Goal: Transaction & Acquisition: Purchase product/service

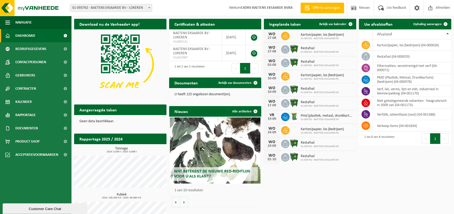
click at [191, 95] on p "U heeft 125 ongelezen document(en)." at bounding box center [215, 95] width 82 height 4
click at [235, 83] on span "Bekijk uw documenten" at bounding box center [234, 82] width 33 height 3
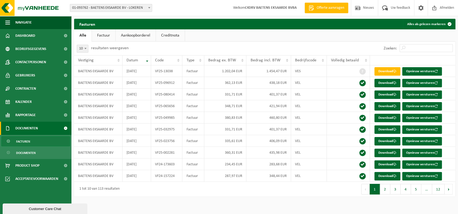
click at [136, 34] on link "Aankoopborderel" at bounding box center [136, 35] width 40 height 12
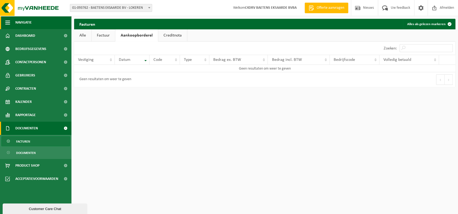
click at [29, 22] on span "Navigatie" at bounding box center [23, 22] width 16 height 13
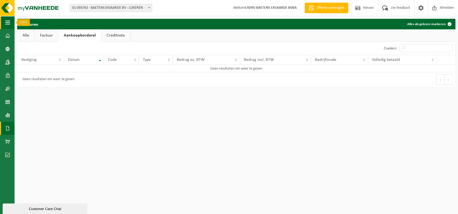
click at [9, 21] on span "button" at bounding box center [7, 22] width 5 height 13
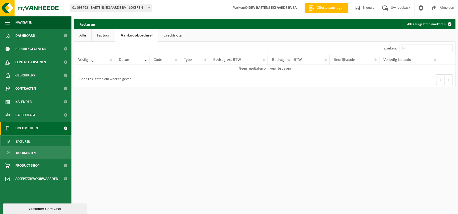
click at [262, 4] on span "Welkom C4DRV BAETENS EKSAARDE BVBA" at bounding box center [265, 8] width 74 height 16
click at [258, 7] on strong "C4DRV BAETENS EKSAARDE BVBA" at bounding box center [271, 8] width 52 height 4
click at [24, 51] on span "Bedrijfsgegevens" at bounding box center [30, 48] width 31 height 13
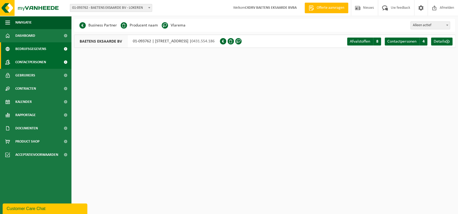
click at [41, 64] on span "Contactpersonen" at bounding box center [30, 62] width 31 height 13
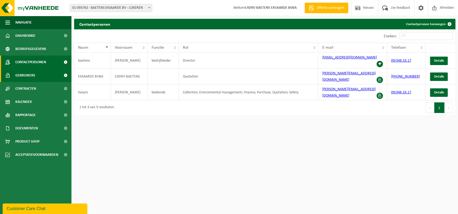
click at [29, 76] on span "Gebruikers" at bounding box center [25, 75] width 20 height 13
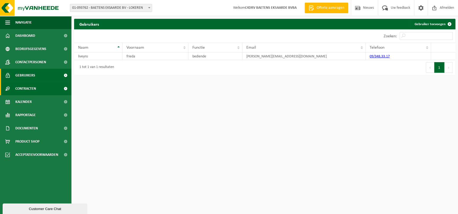
click at [28, 93] on span "Contracten" at bounding box center [25, 88] width 21 height 13
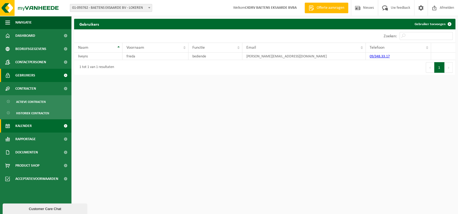
click at [33, 126] on link "Kalender" at bounding box center [35, 125] width 71 height 13
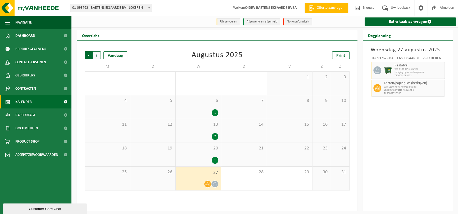
click at [97, 56] on span "Volgende" at bounding box center [97, 55] width 8 height 8
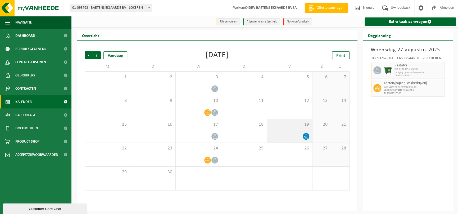
click at [308, 137] on icon at bounding box center [306, 136] width 5 height 5
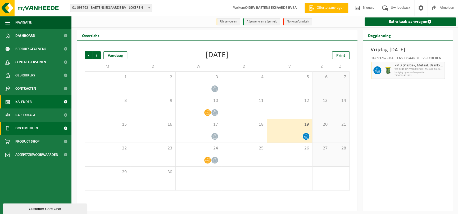
click at [32, 126] on span "Documenten" at bounding box center [26, 128] width 23 height 13
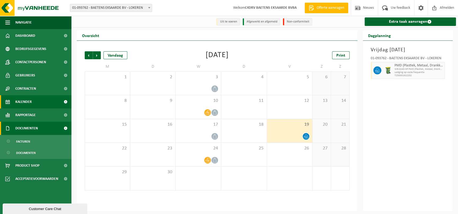
click at [26, 129] on span "Documenten" at bounding box center [26, 128] width 23 height 13
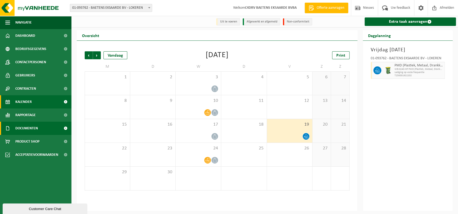
click at [26, 129] on span "Documenten" at bounding box center [26, 128] width 23 height 13
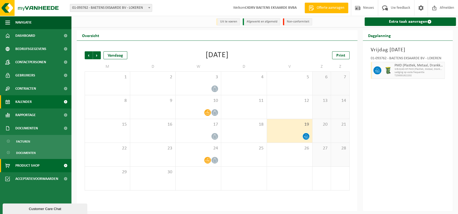
click at [14, 164] on link "Product Shop" at bounding box center [35, 165] width 71 height 13
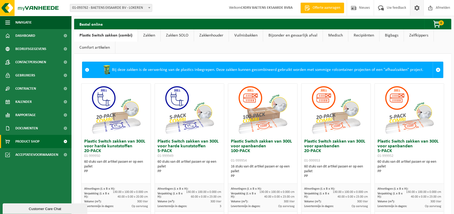
click at [420, 9] on span at bounding box center [417, 8] width 8 height 16
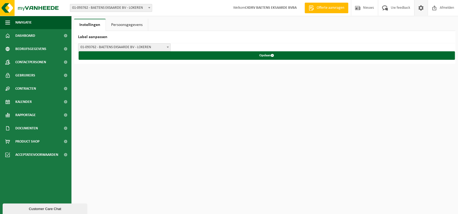
click at [131, 24] on link "Persoonsgegevens" at bounding box center [127, 25] width 42 height 12
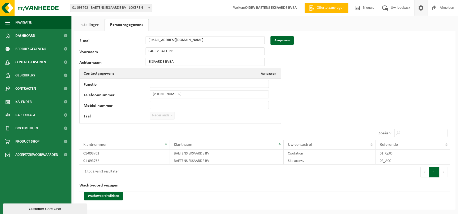
click at [87, 19] on link "Instellingen" at bounding box center [89, 25] width 30 height 12
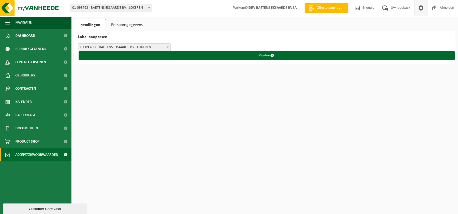
click at [37, 158] on span "Acceptatievoorwaarden" at bounding box center [36, 154] width 43 height 13
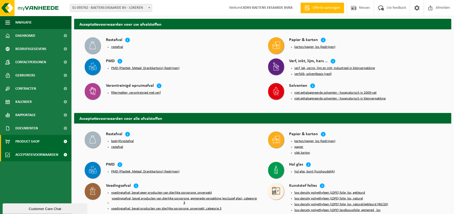
click at [40, 142] on link "Product Shop" at bounding box center [35, 141] width 71 height 13
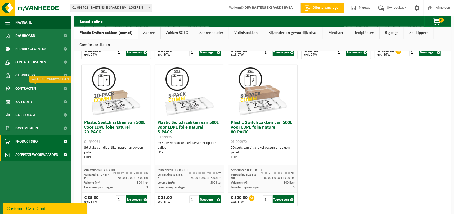
scroll to position [318, 0]
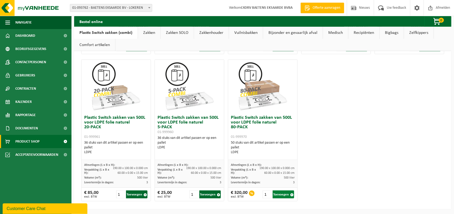
click at [283, 194] on button "Toevoegen" at bounding box center [283, 195] width 21 height 8
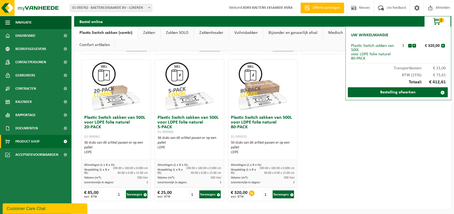
click at [440, 23] on span "button" at bounding box center [437, 21] width 26 height 11
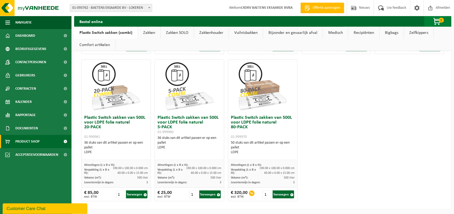
click at [438, 19] on span "button" at bounding box center [437, 21] width 26 height 11
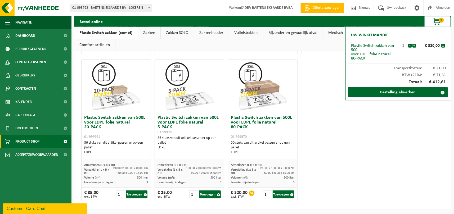
click at [357, 49] on div "Plastic Switch zakken van 500L voor LDPE folie naturel 80-PACK" at bounding box center [374, 52] width 47 height 17
click at [366, 79] on div "Totaal: € 412,61" at bounding box center [398, 82] width 100 height 10
click at [368, 54] on div "Plastic Switch zakken van 500L voor LDPE folie naturel 80-PACK" at bounding box center [374, 52] width 47 height 17
click at [362, 42] on li "Plastic Switch zakken van 500L voor LDPE folie naturel 80-PACK 1 - + € 320,00 x" at bounding box center [398, 52] width 100 height 23
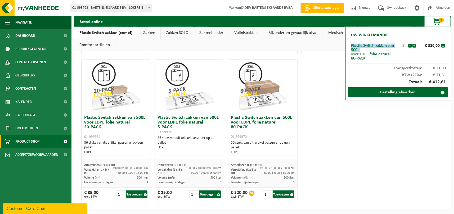
click at [362, 42] on li "Plastic Switch zakken van 500L voor LDPE folie naturel 80-PACK 1 - + € 320,00 x" at bounding box center [398, 52] width 100 height 23
click at [441, 21] on span "1" at bounding box center [441, 20] width 5 height 5
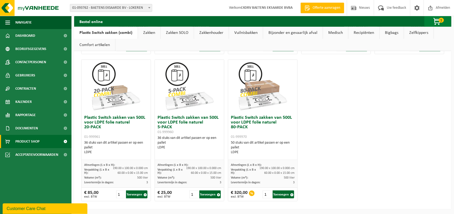
click at [441, 21] on span "1" at bounding box center [441, 20] width 5 height 5
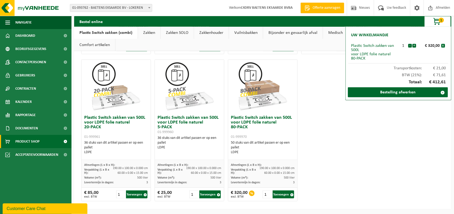
click at [441, 21] on span "1" at bounding box center [441, 20] width 5 height 5
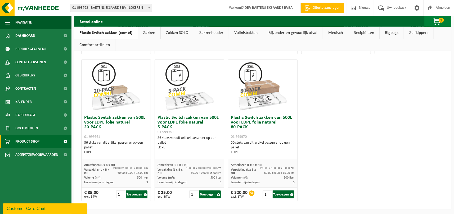
click at [436, 21] on span "button" at bounding box center [437, 21] width 26 height 11
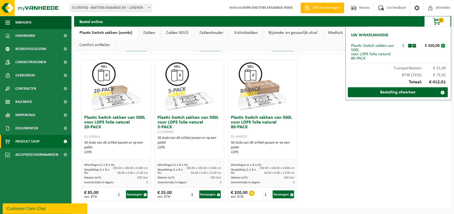
click at [443, 45] on button "x" at bounding box center [443, 46] width 4 height 4
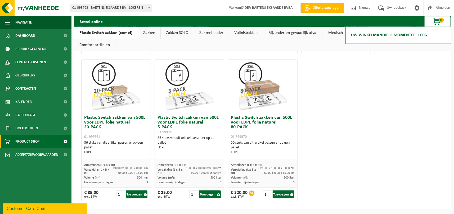
click at [389, 35] on h2 "Uw winkelmandje is momenteel leeg." at bounding box center [389, 35] width 82 height 12
click at [443, 19] on span "0" at bounding box center [441, 20] width 5 height 5
click at [31, 2] on img at bounding box center [32, 8] width 64 height 16
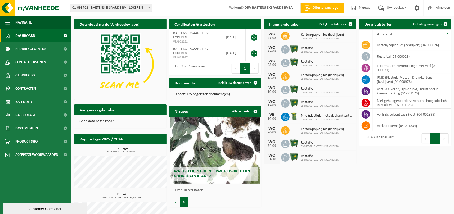
click at [183, 203] on button "Volgende" at bounding box center [184, 202] width 8 height 11
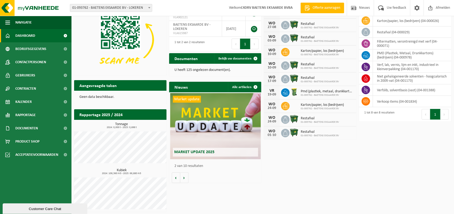
scroll to position [25, 0]
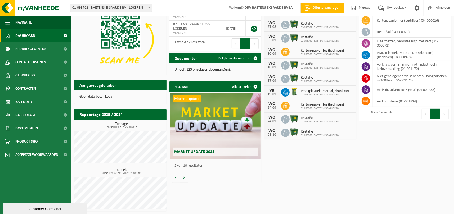
click at [122, 5] on span "01-093762 - BAETENS EKSAARDE BV - LOKEREN" at bounding box center [111, 7] width 82 height 7
click at [341, 185] on div "Download nu de Vanheede+ app! Verberg Certificaten & attesten Bekijk uw certifi…" at bounding box center [263, 103] width 380 height 223
click at [388, 101] on td "verkoop items (04-001834)" at bounding box center [412, 101] width 78 height 11
click at [368, 99] on icon at bounding box center [365, 100] width 5 height 5
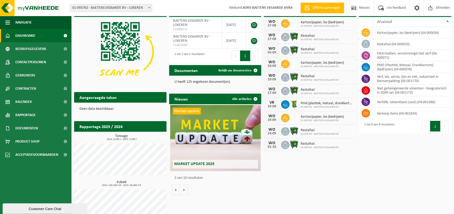
scroll to position [0, 0]
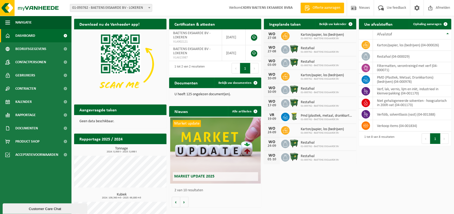
click at [387, 21] on h2 "Uw afvalstoffen" at bounding box center [378, 24] width 39 height 10
click at [382, 27] on h2 "Uw afvalstoffen" at bounding box center [378, 24] width 39 height 10
click at [363, 123] on span at bounding box center [366, 126] width 8 height 8
click at [394, 124] on td "verkoop items (04-001834)" at bounding box center [412, 125] width 78 height 11
click at [66, 127] on span at bounding box center [66, 128] width 12 height 13
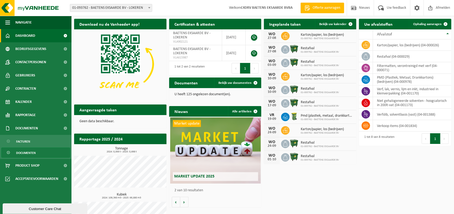
click at [24, 152] on span "Documenten" at bounding box center [26, 153] width 20 height 10
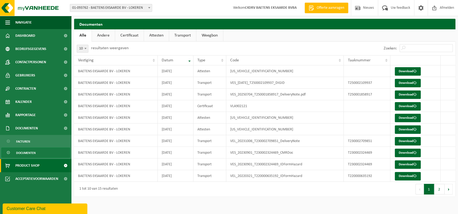
click at [67, 166] on span at bounding box center [66, 165] width 12 height 13
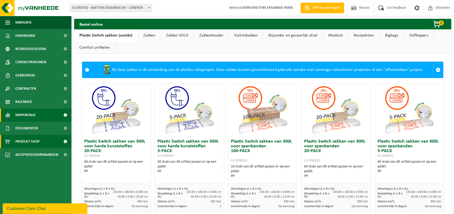
click at [65, 115] on span at bounding box center [66, 115] width 12 height 13
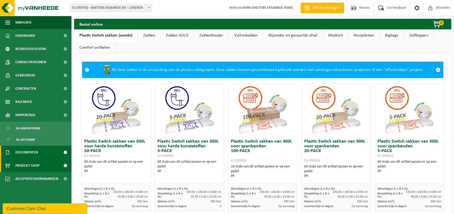
click at [59, 154] on link "Documenten" at bounding box center [35, 152] width 71 height 13
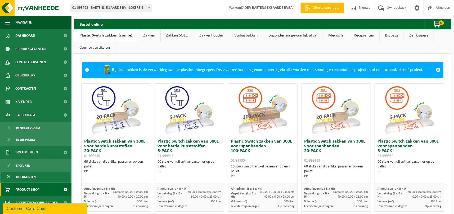
click at [28, 178] on span "Documenten" at bounding box center [26, 177] width 20 height 10
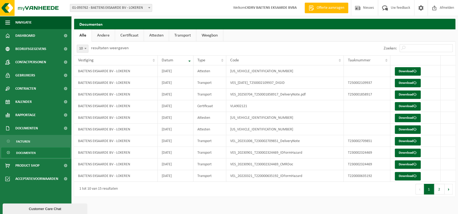
click at [61, 151] on link "Documenten" at bounding box center [35, 153] width 69 height 10
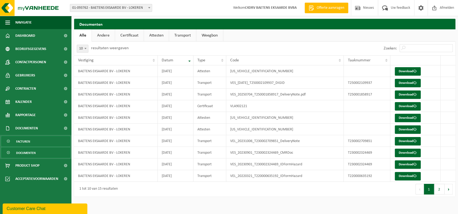
click at [26, 142] on span "Facturen" at bounding box center [23, 142] width 14 height 10
